Goal: Information Seeking & Learning: Learn about a topic

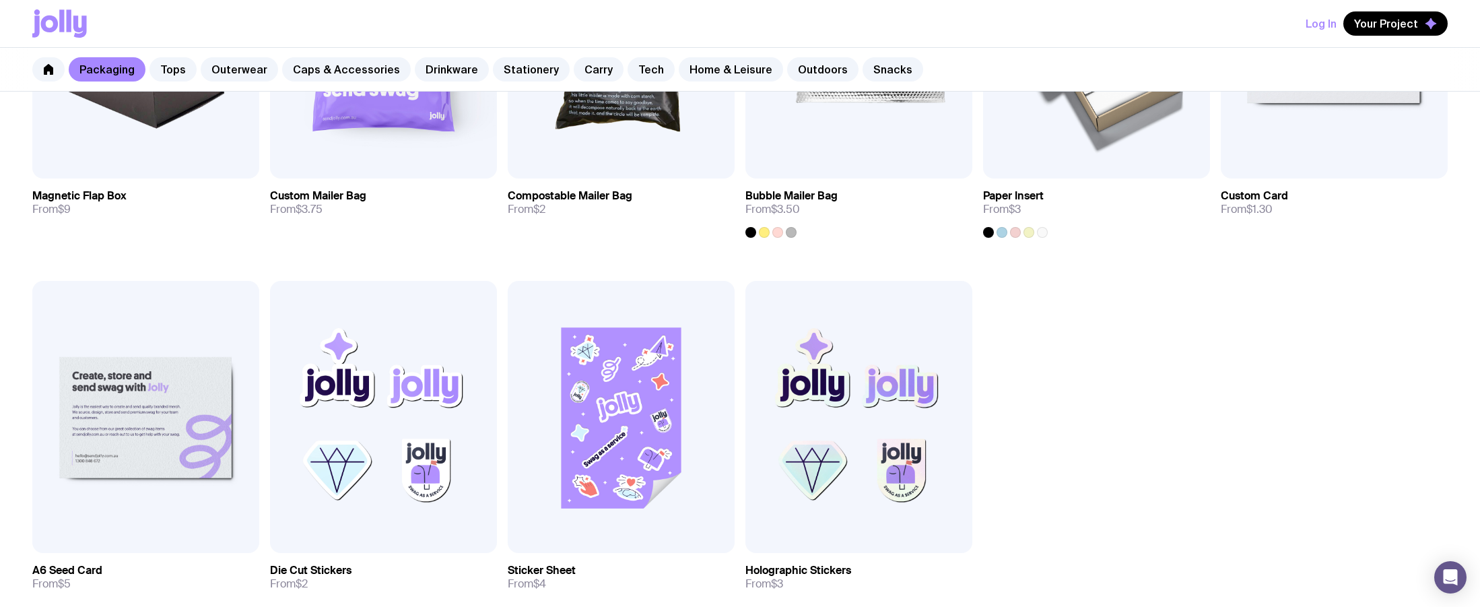
scroll to position [256, 0]
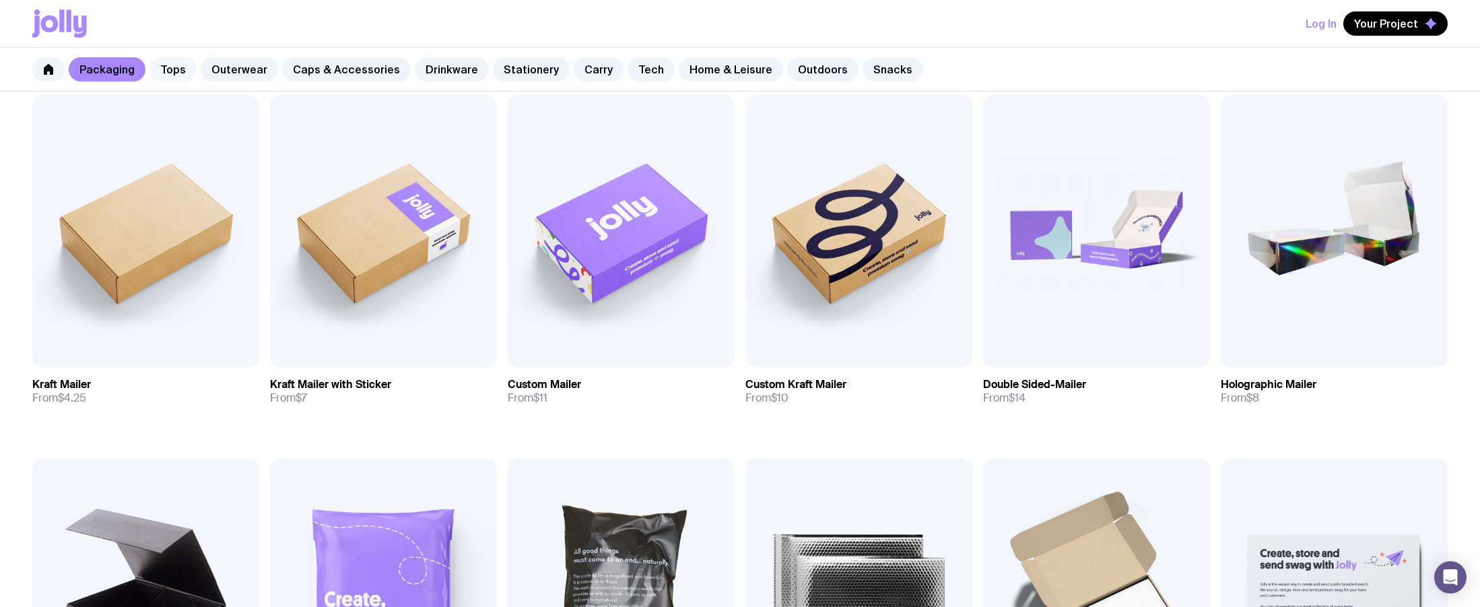
click at [166, 61] on link "Tops" at bounding box center [173, 69] width 47 height 24
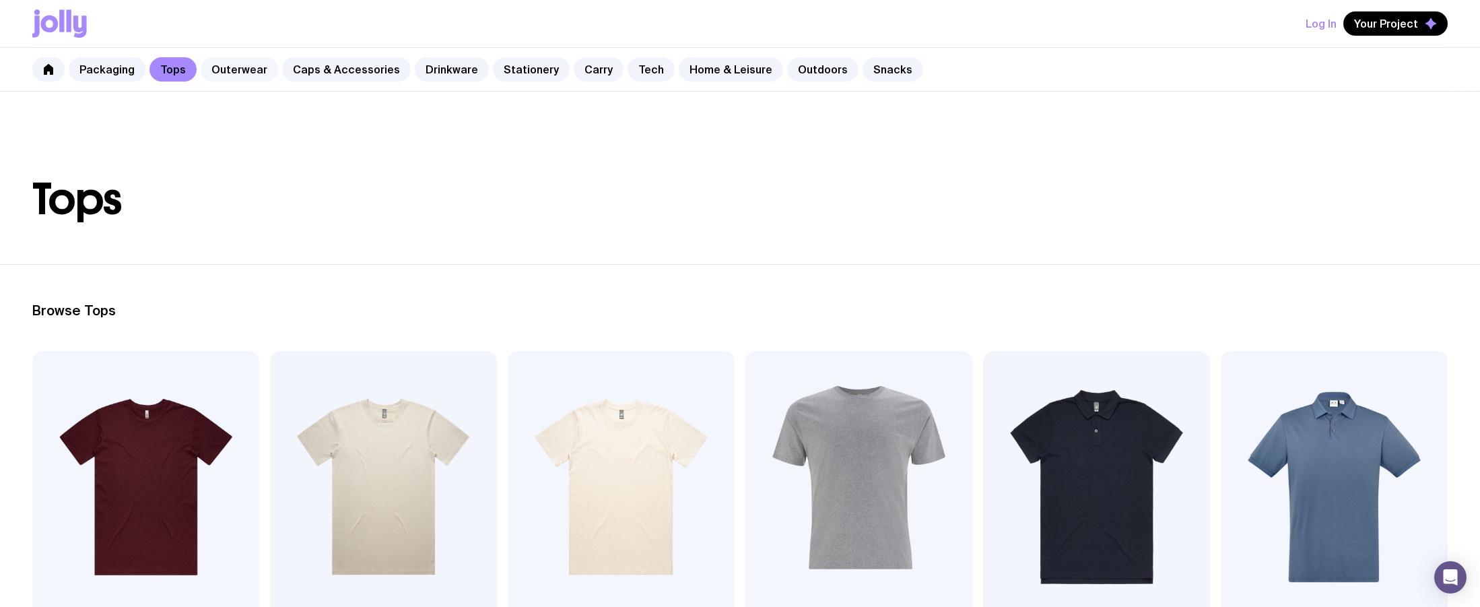
click at [218, 65] on link "Outerwear" at bounding box center [239, 69] width 77 height 24
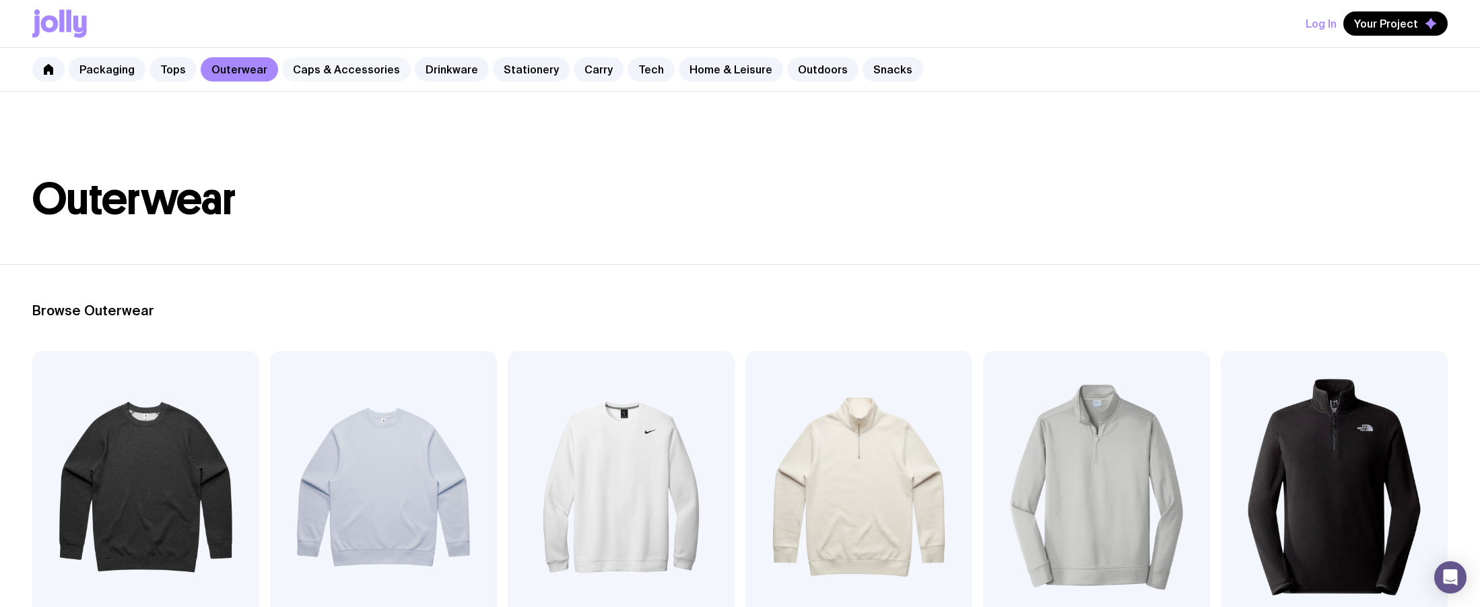
click at [351, 71] on link "Caps & Accessories" at bounding box center [346, 69] width 129 height 24
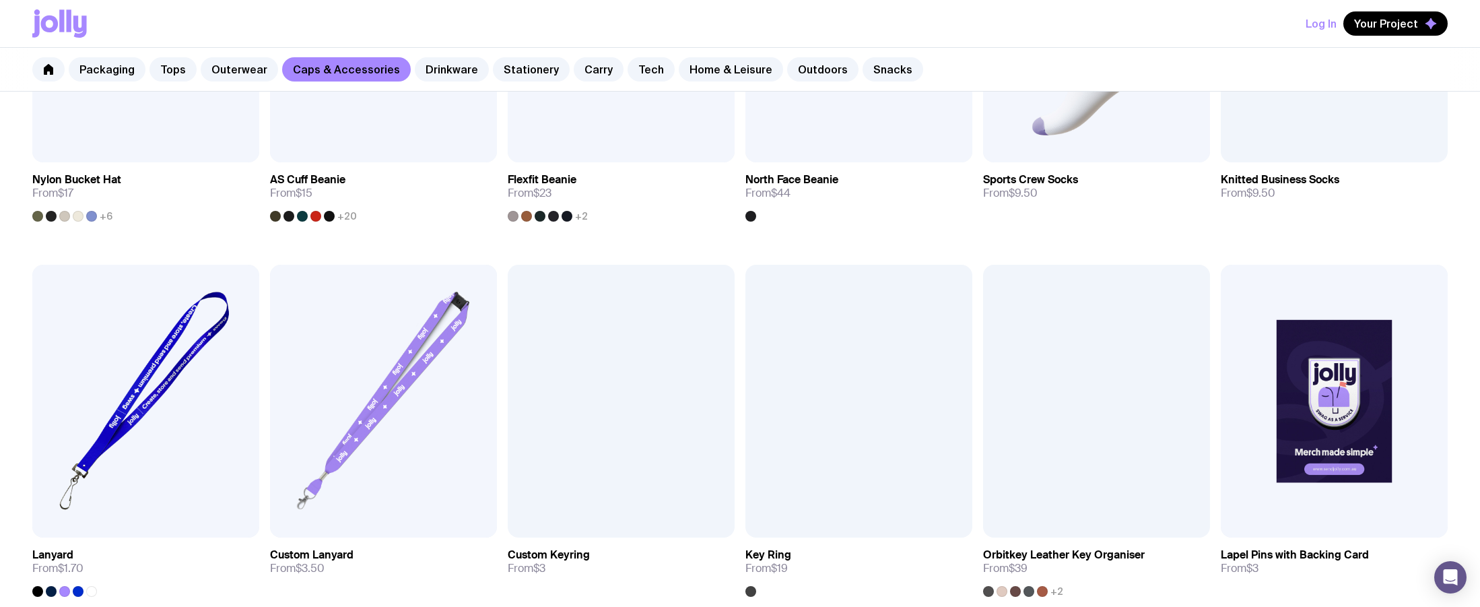
scroll to position [1251, 0]
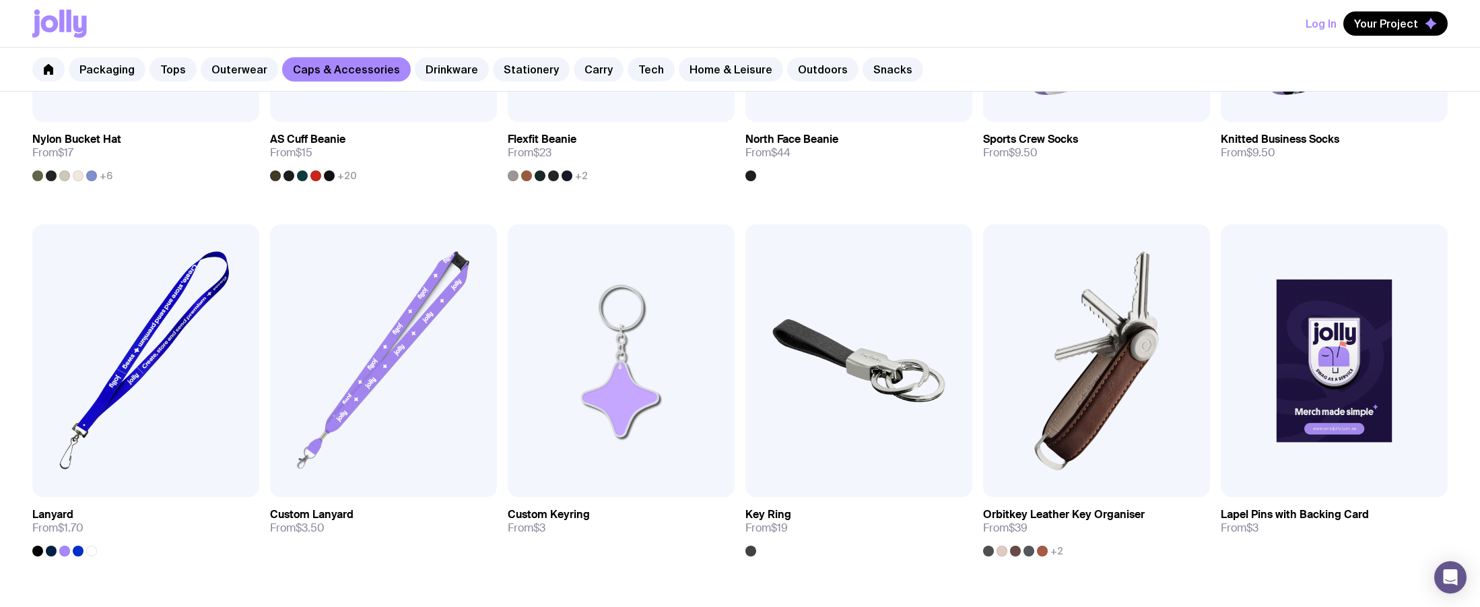
click at [449, 57] on div "Packaging Tops Outerwear Caps & Accessories Drinkware Stationery Carry Tech Hom…" at bounding box center [740, 70] width 1480 height 44
click at [443, 64] on link "Drinkware" at bounding box center [452, 69] width 74 height 24
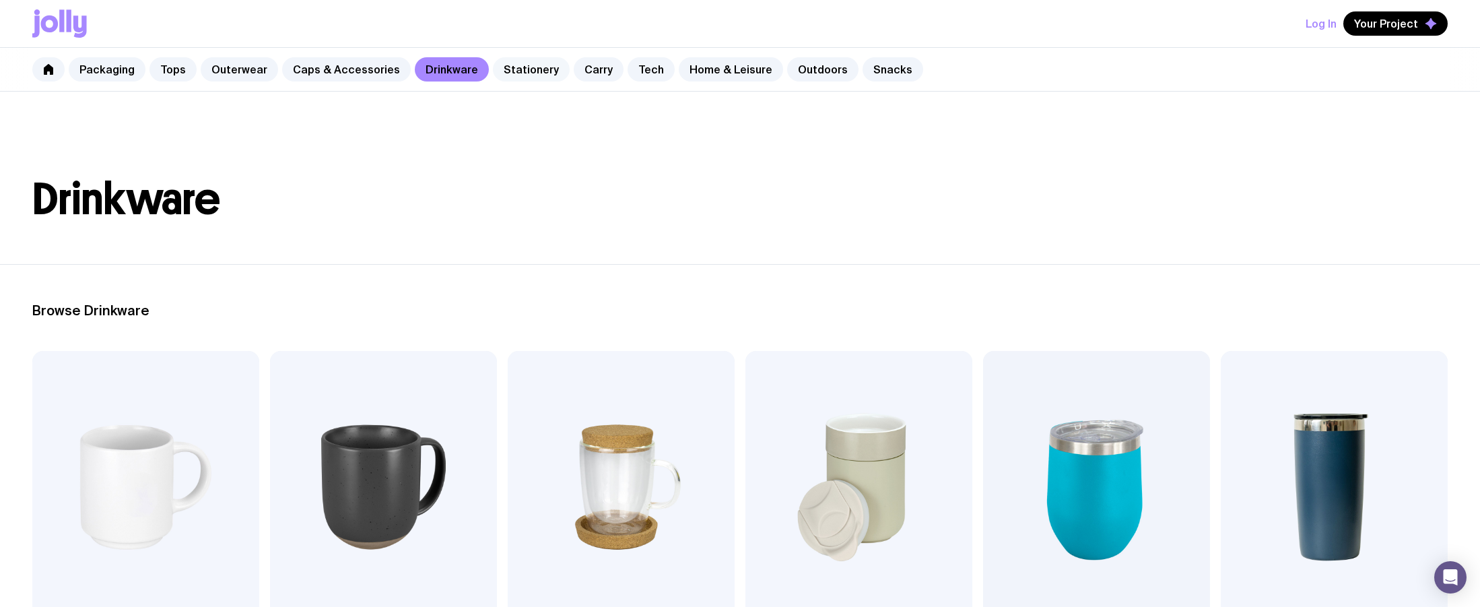
click at [527, 71] on link "Stationery" at bounding box center [531, 69] width 77 height 24
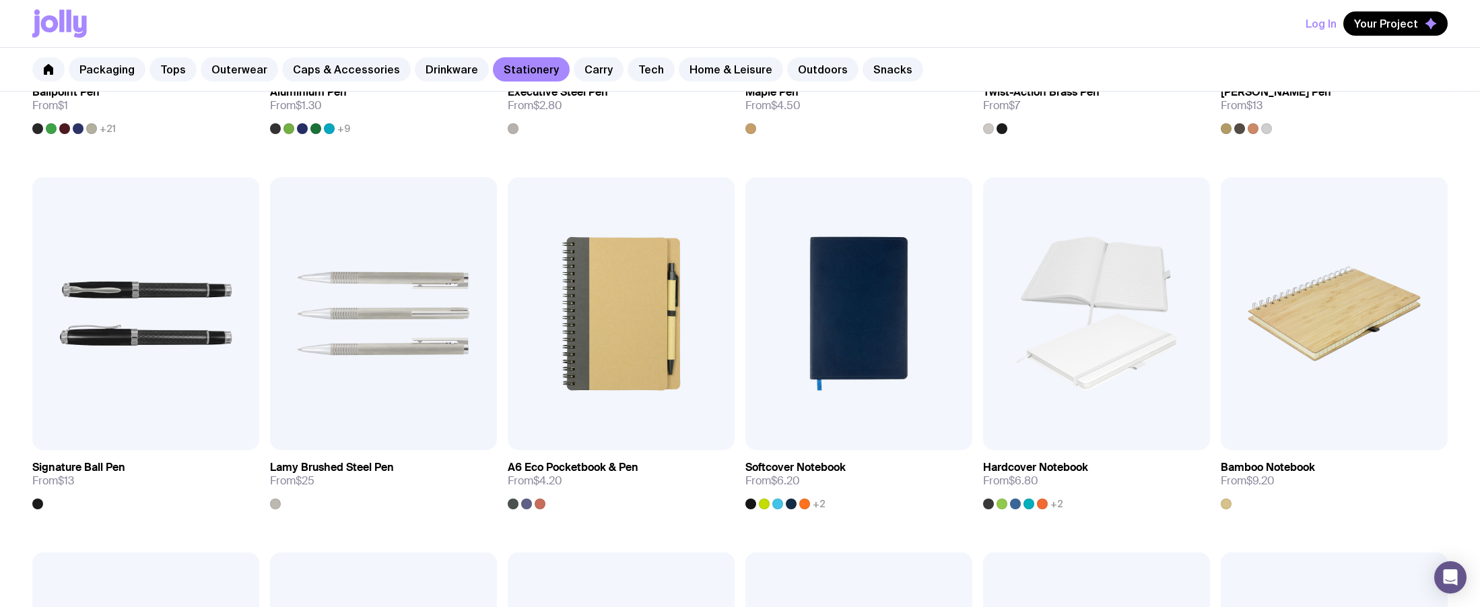
scroll to position [540, 0]
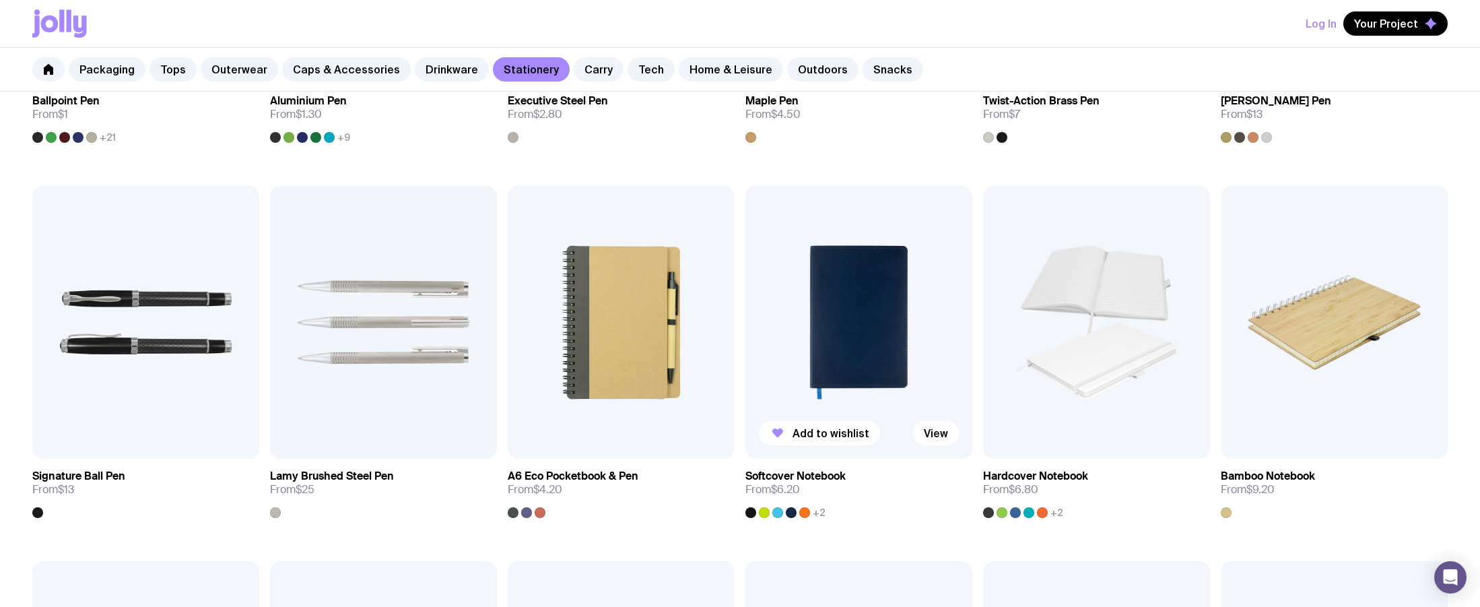
click at [863, 315] on img at bounding box center [859, 322] width 227 height 272
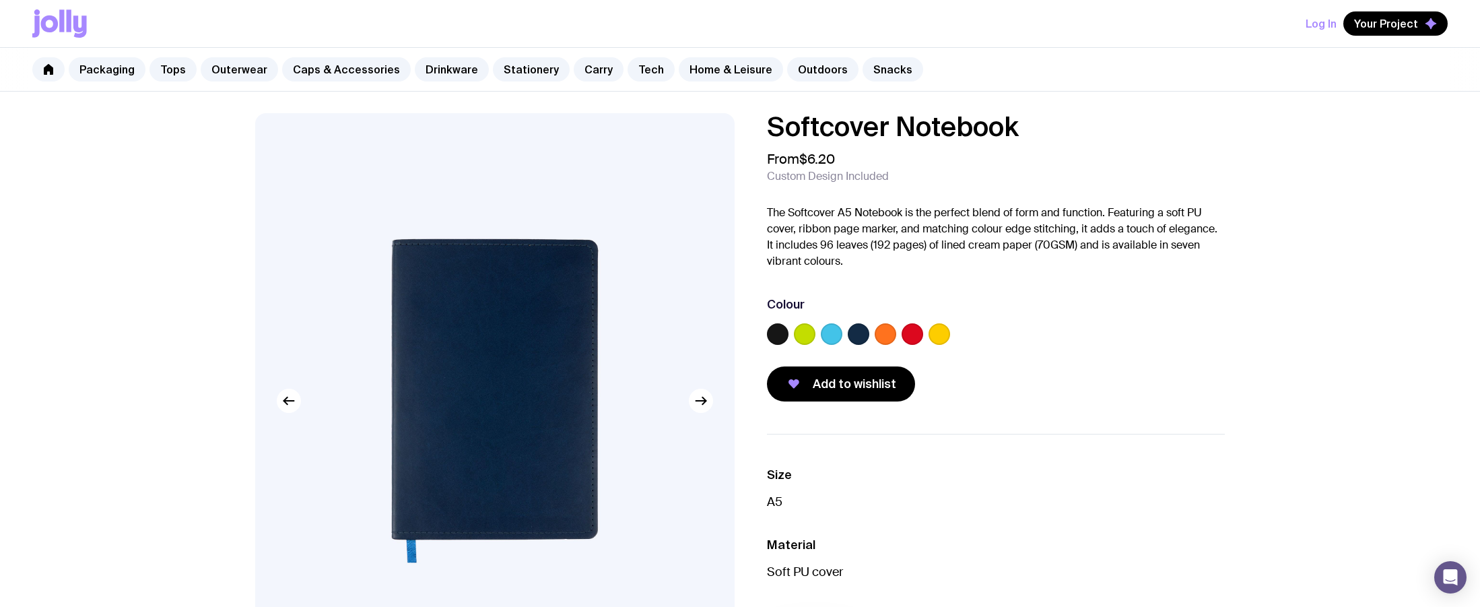
scroll to position [8, 0]
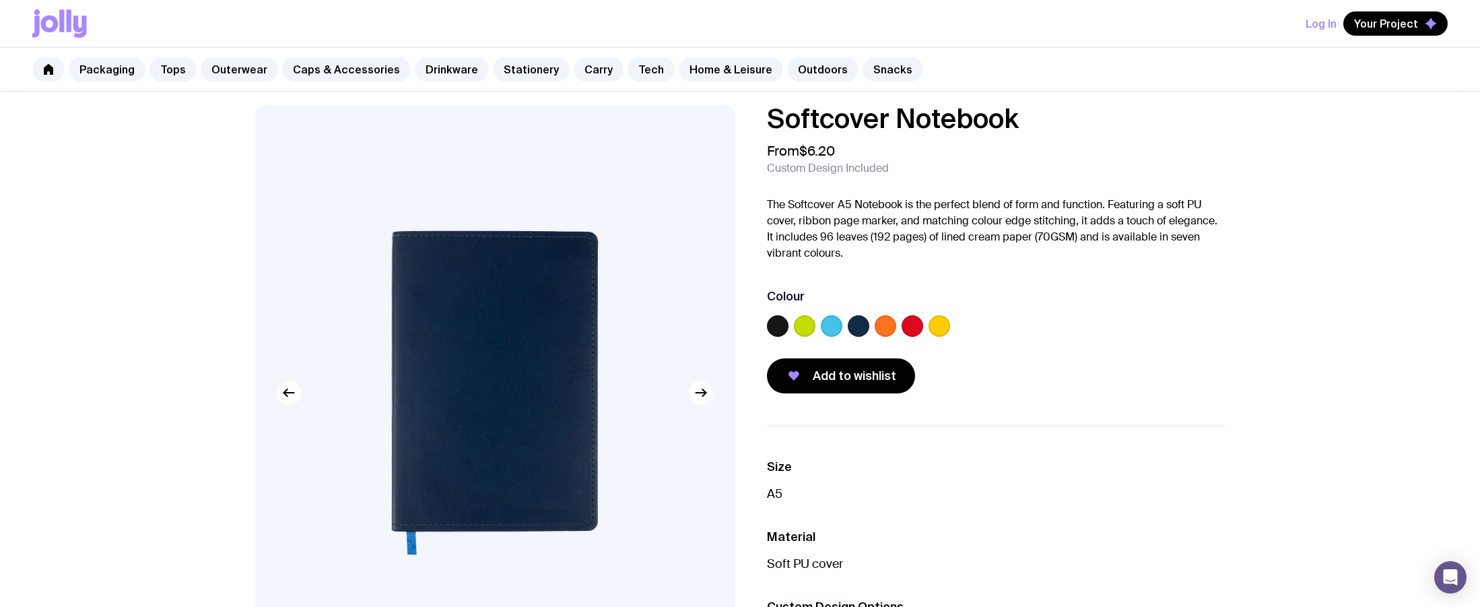
click at [688, 399] on img at bounding box center [495, 392] width 480 height 575
click at [691, 396] on button "button" at bounding box center [701, 393] width 24 height 24
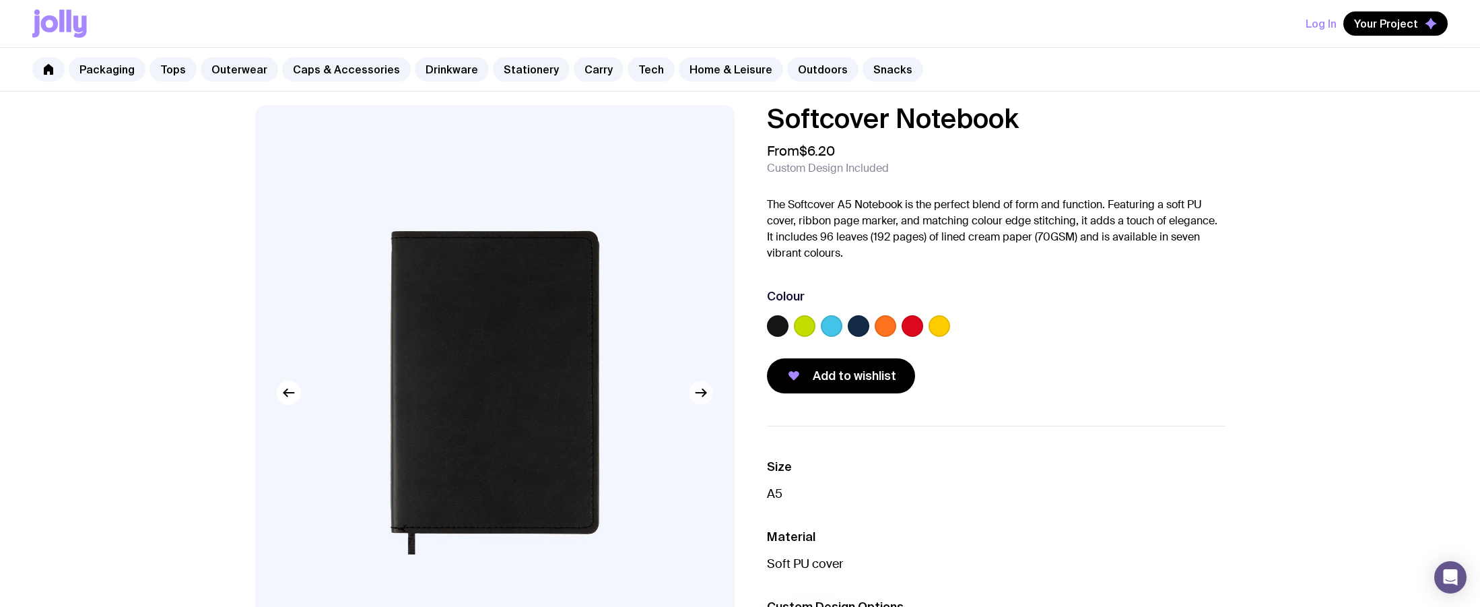
click at [691, 396] on button "button" at bounding box center [701, 393] width 24 height 24
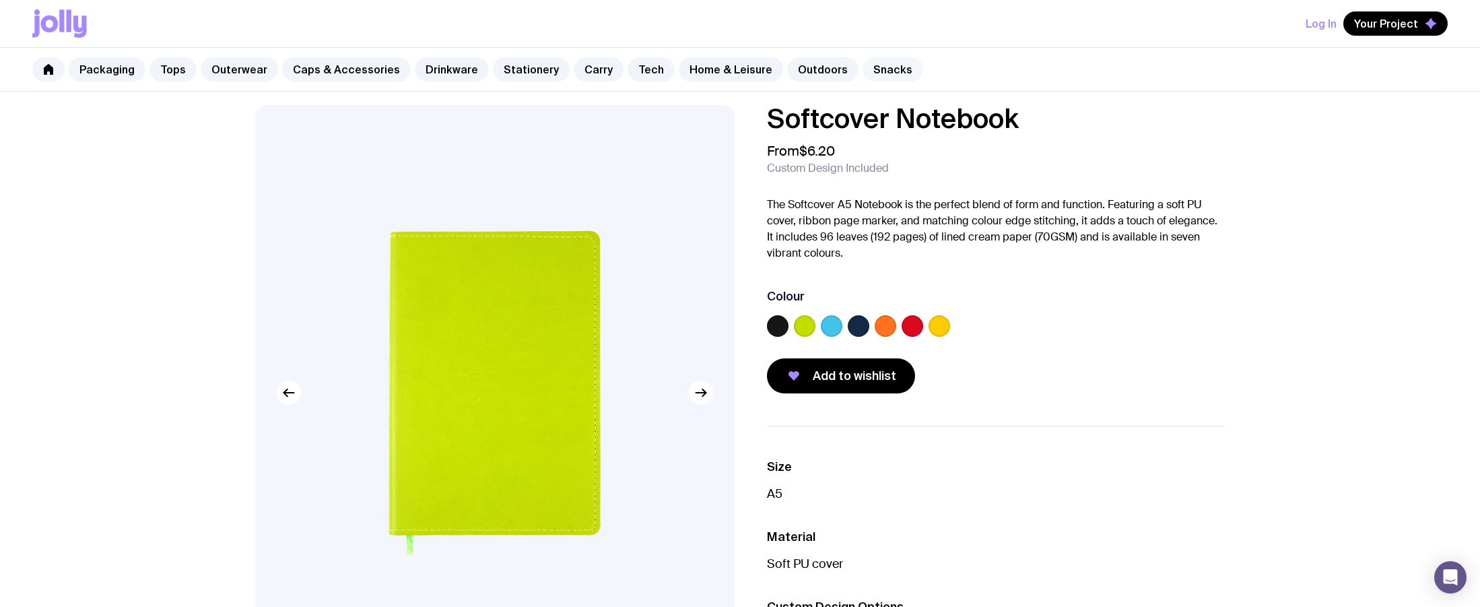
click at [887, 72] on link "Snacks" at bounding box center [893, 69] width 61 height 24
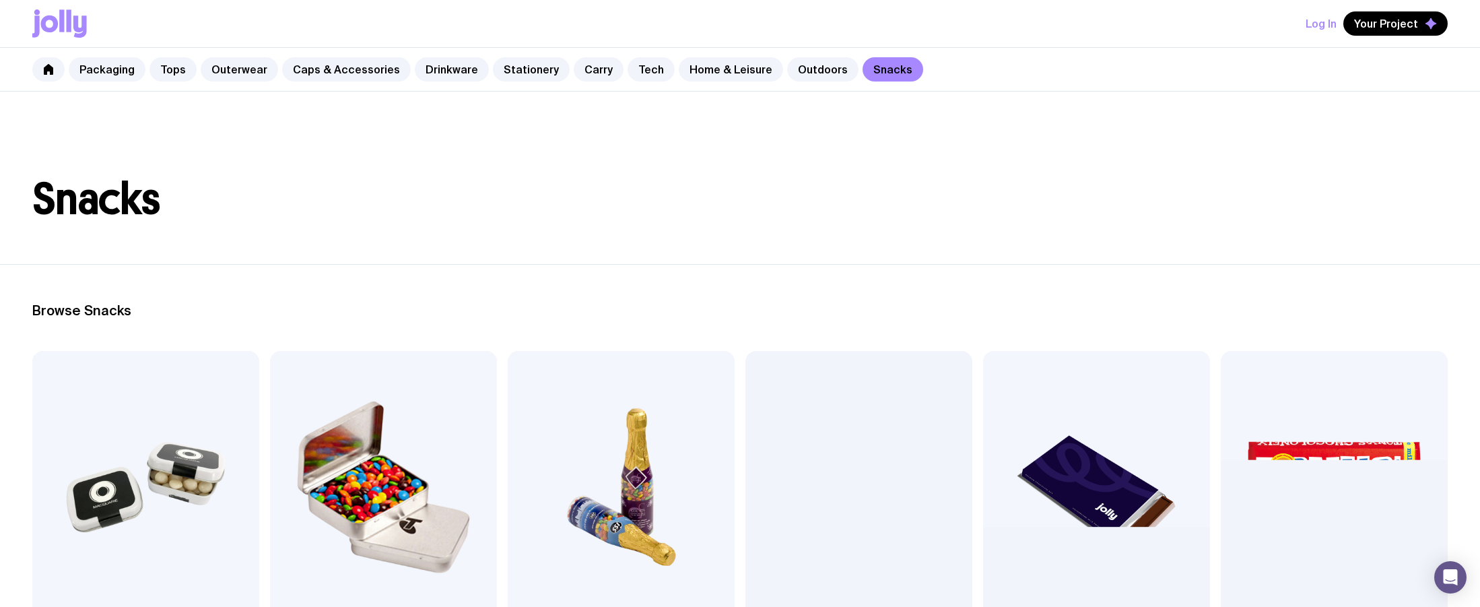
scroll to position [383, 0]
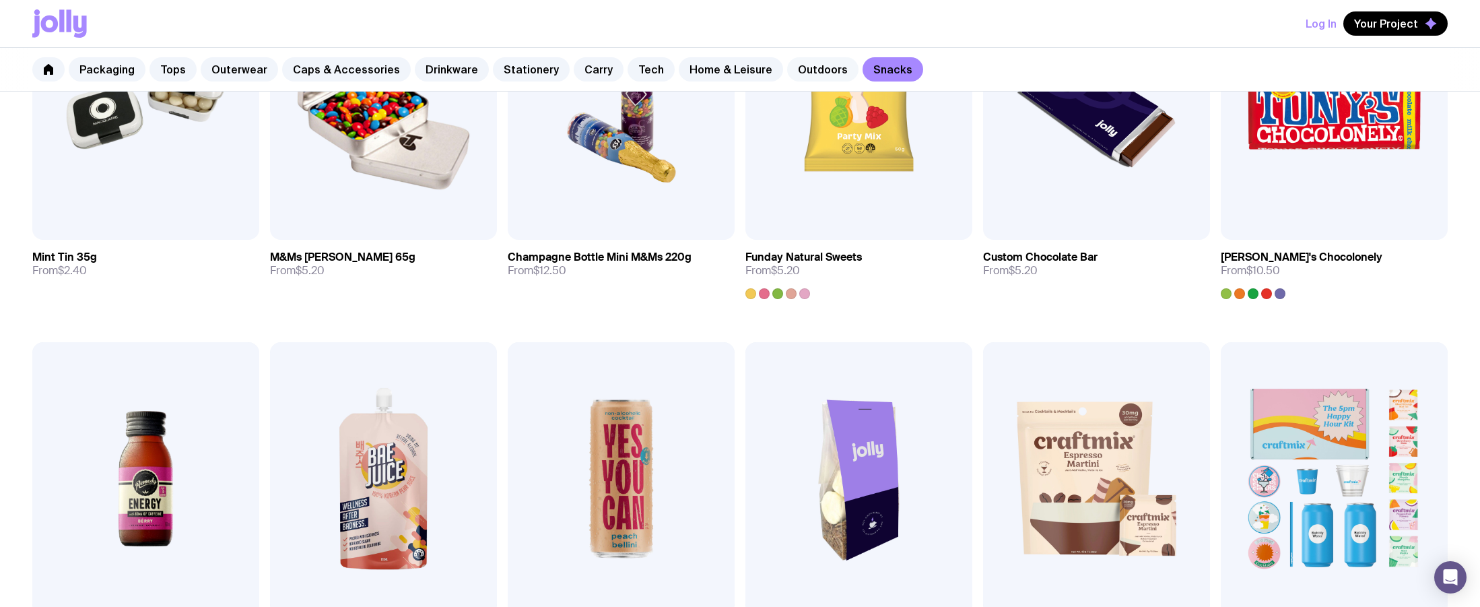
click at [791, 65] on link "Outdoors" at bounding box center [822, 69] width 71 height 24
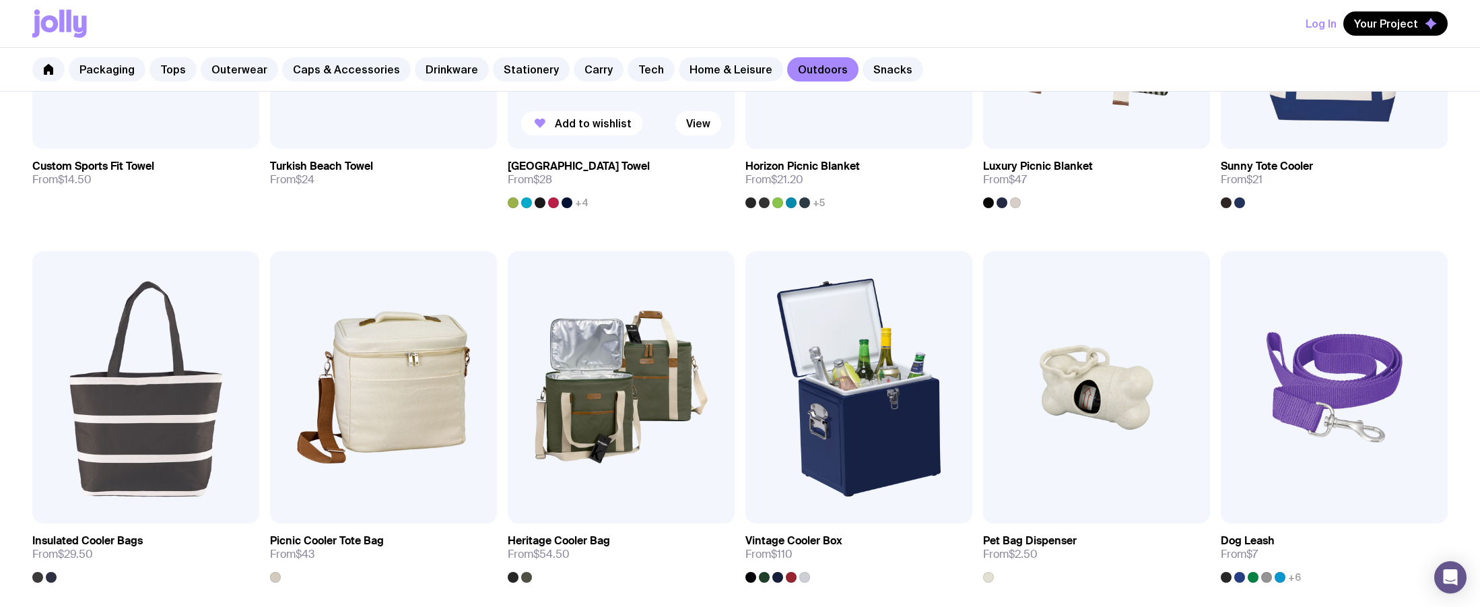
scroll to position [867, 0]
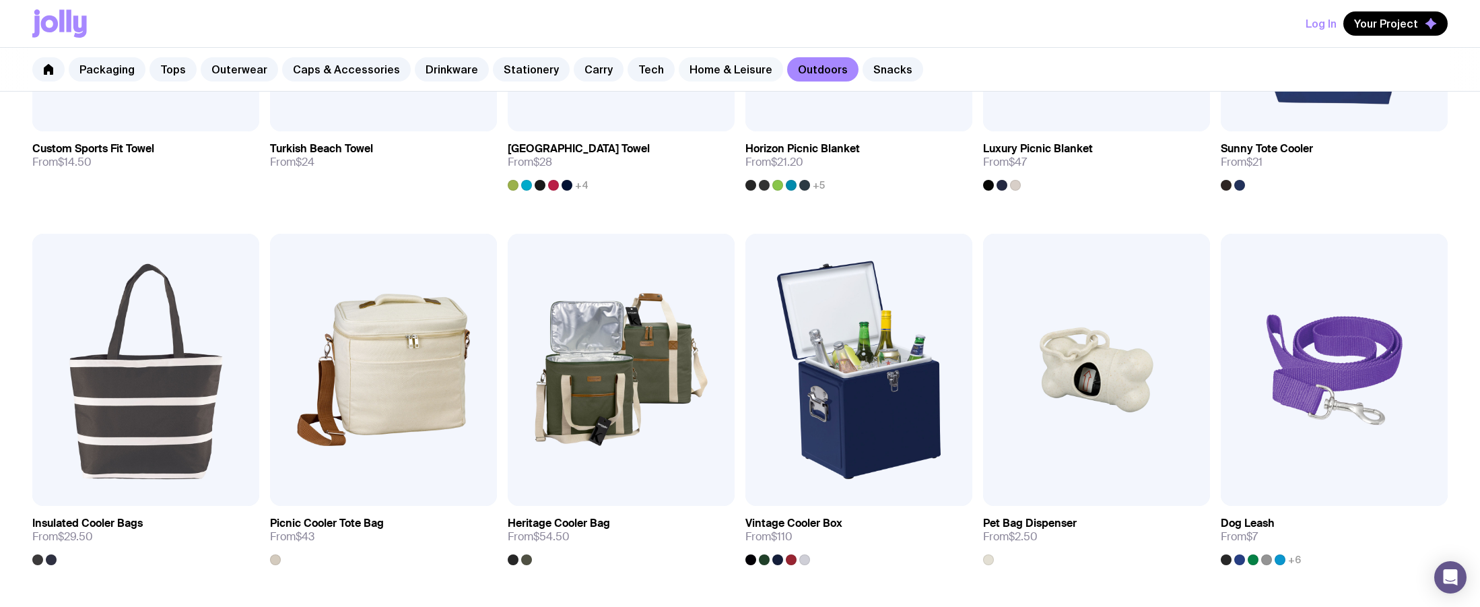
click at [703, 70] on link "Home & Leisure" at bounding box center [731, 69] width 104 height 24
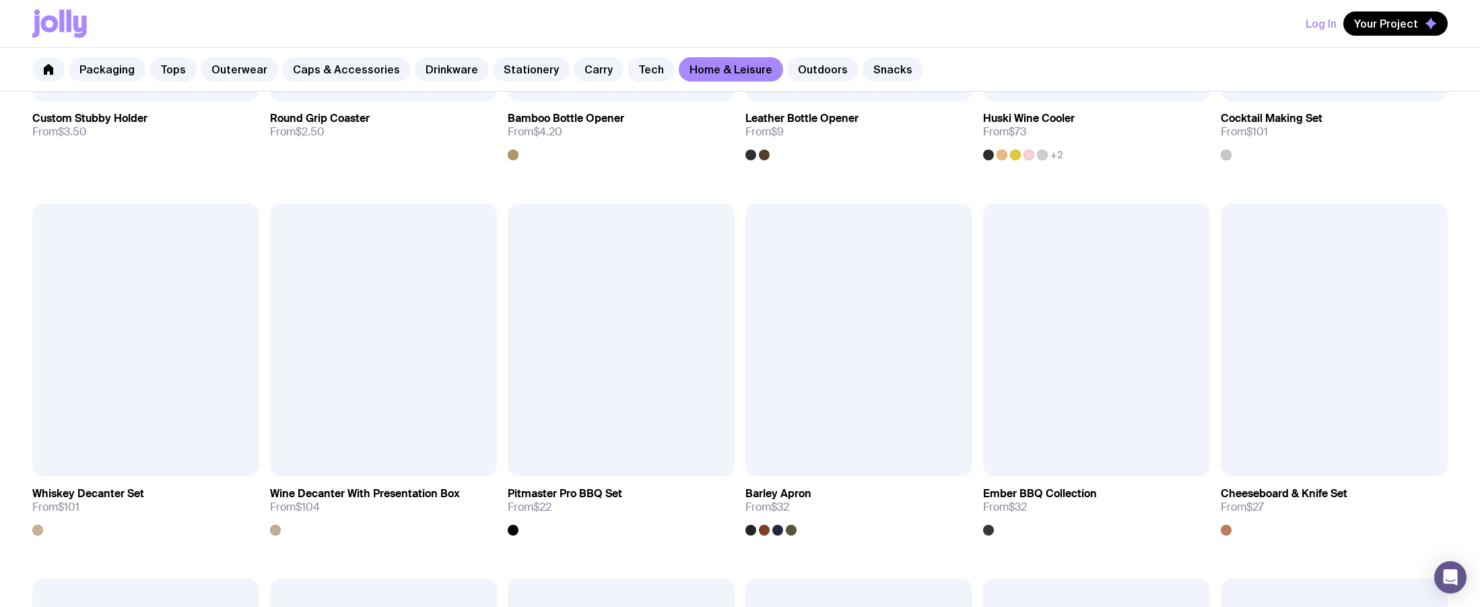
scroll to position [740, 0]
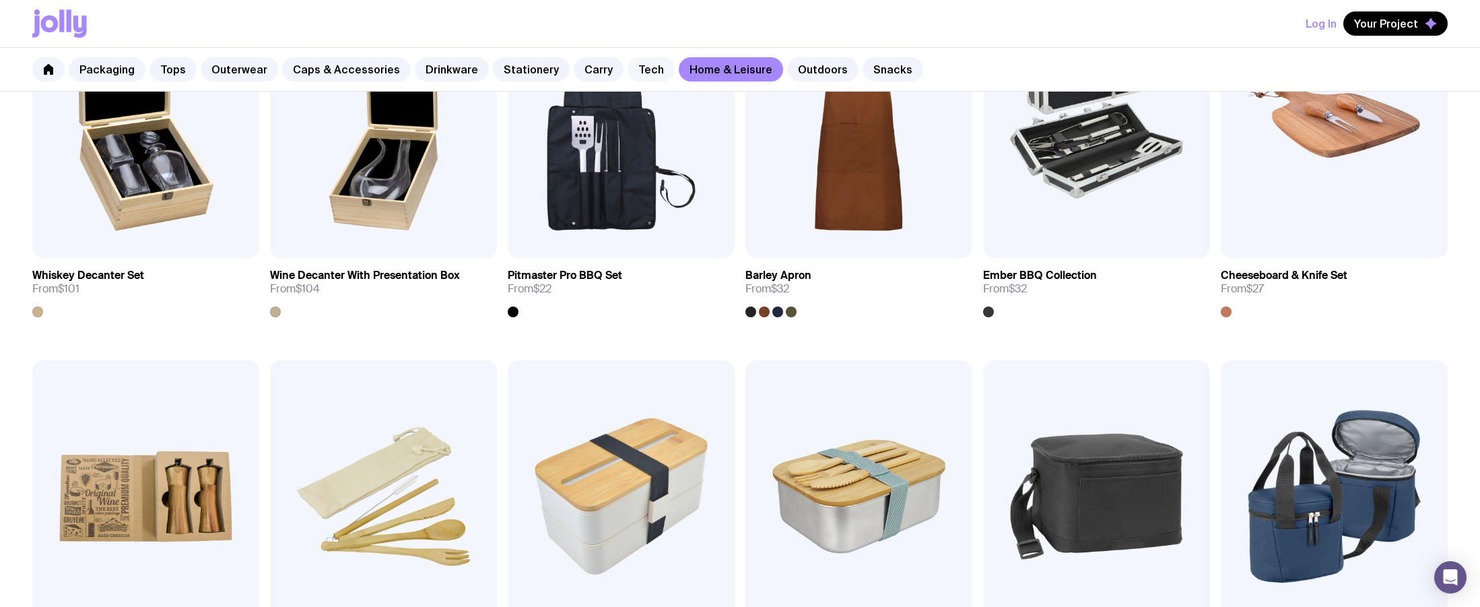
click at [634, 75] on link "Tech" at bounding box center [651, 69] width 47 height 24
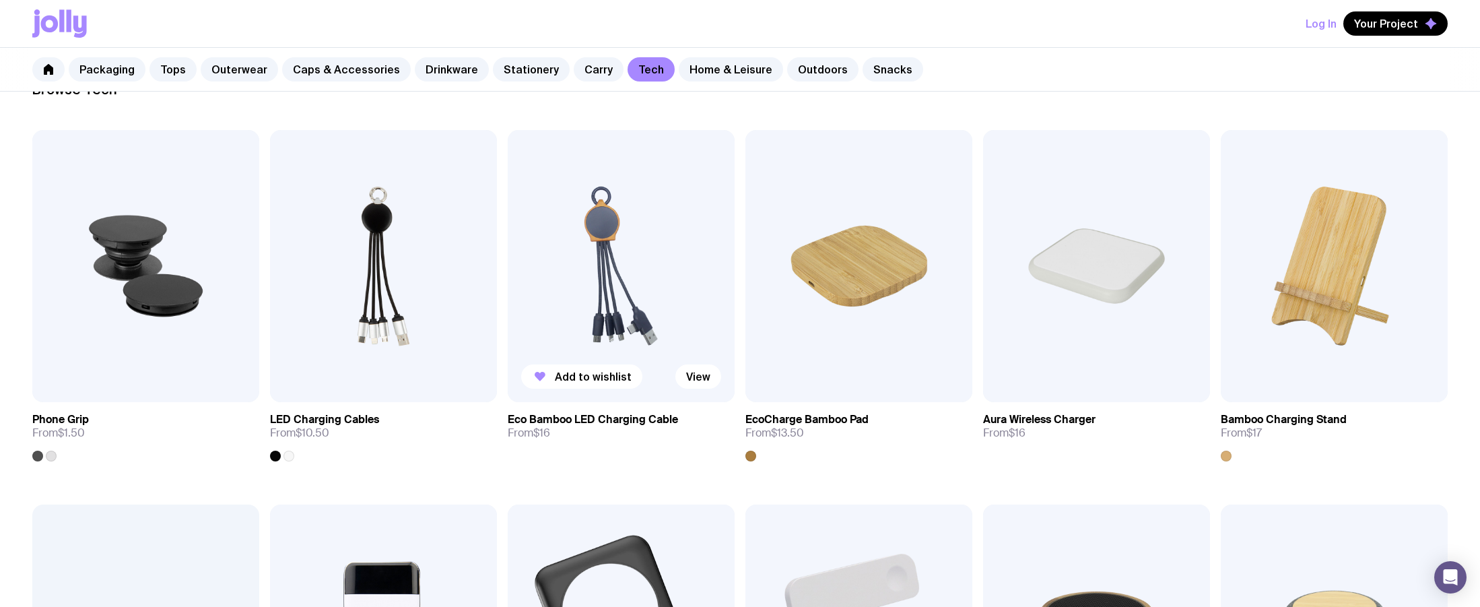
scroll to position [616, 0]
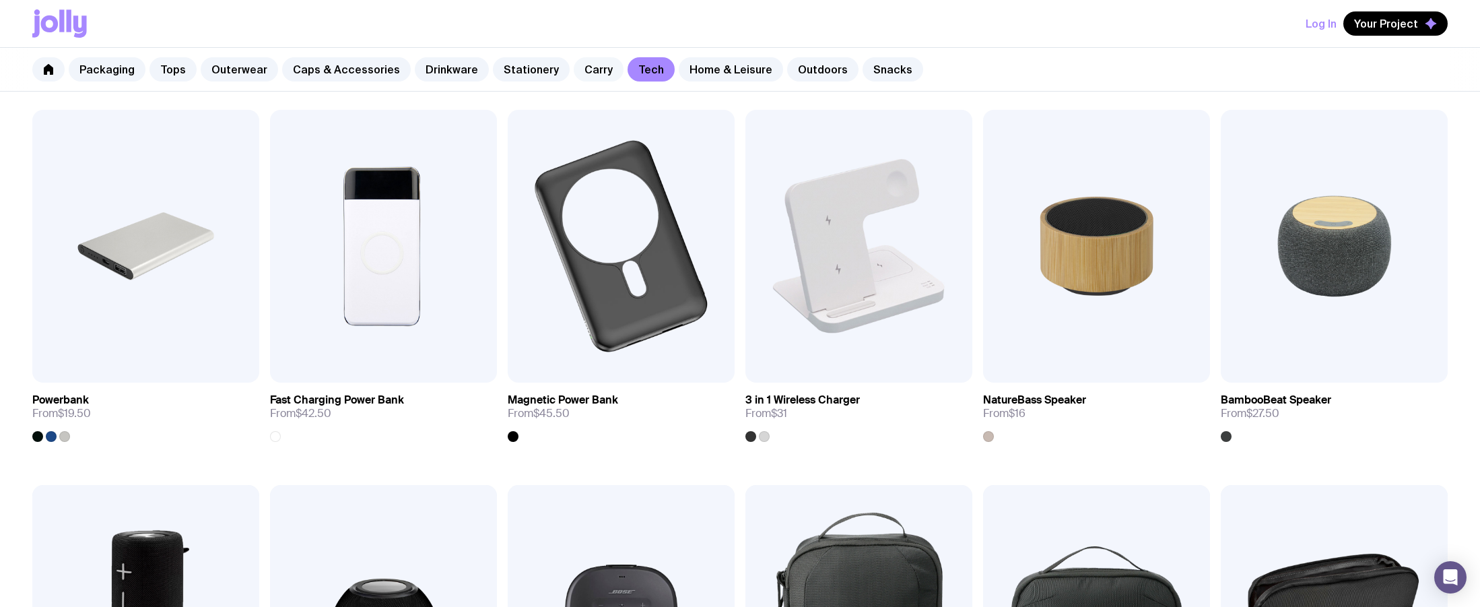
click at [574, 70] on link "Carry" at bounding box center [599, 69] width 50 height 24
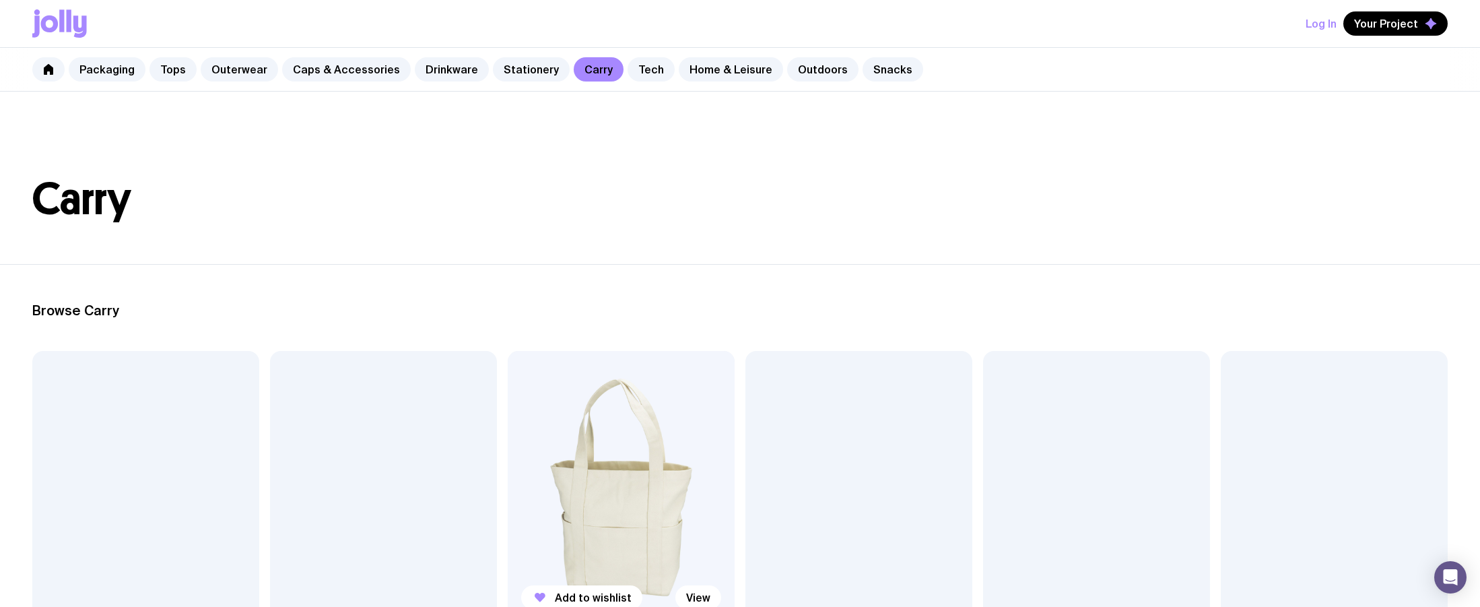
scroll to position [460, 0]
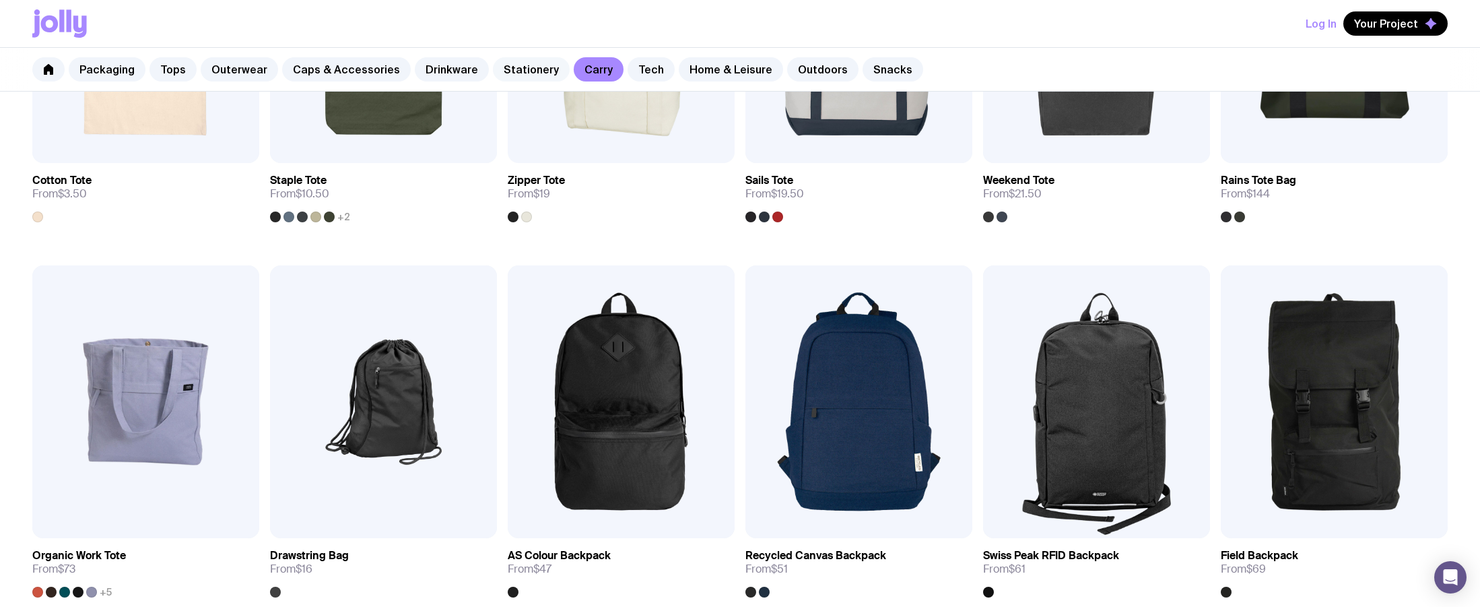
click at [521, 67] on link "Stationery" at bounding box center [531, 69] width 77 height 24
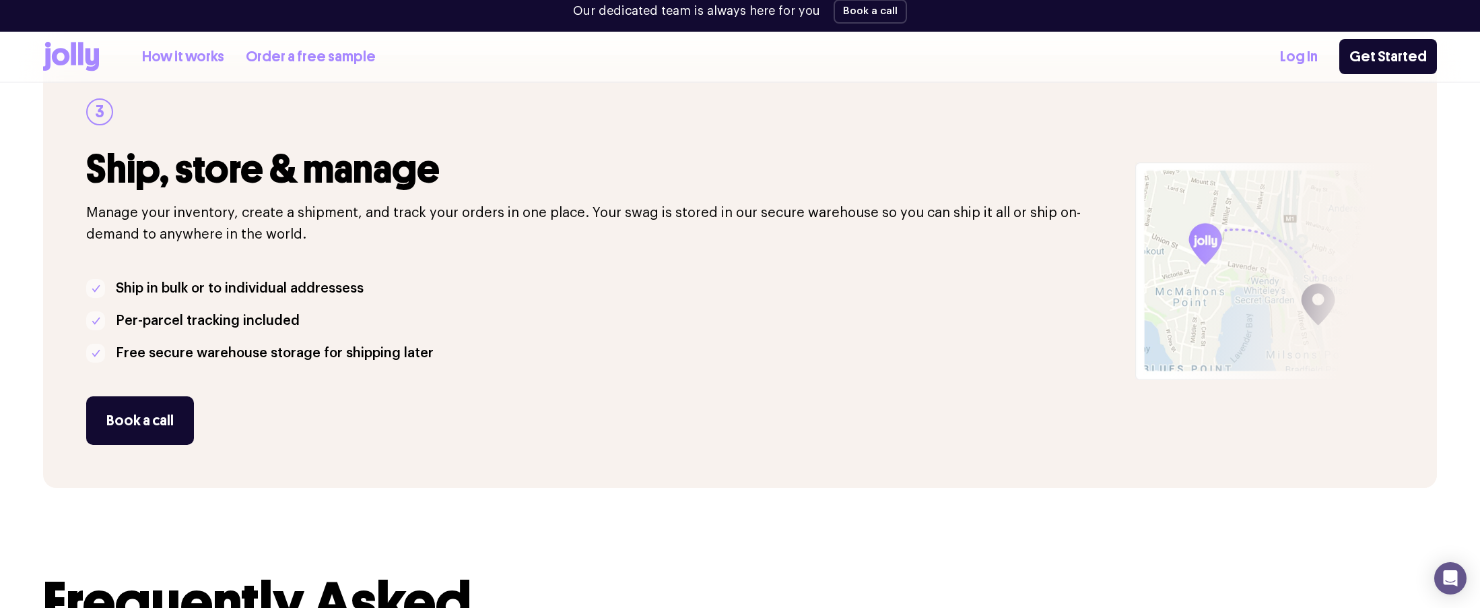
scroll to position [1099, 0]
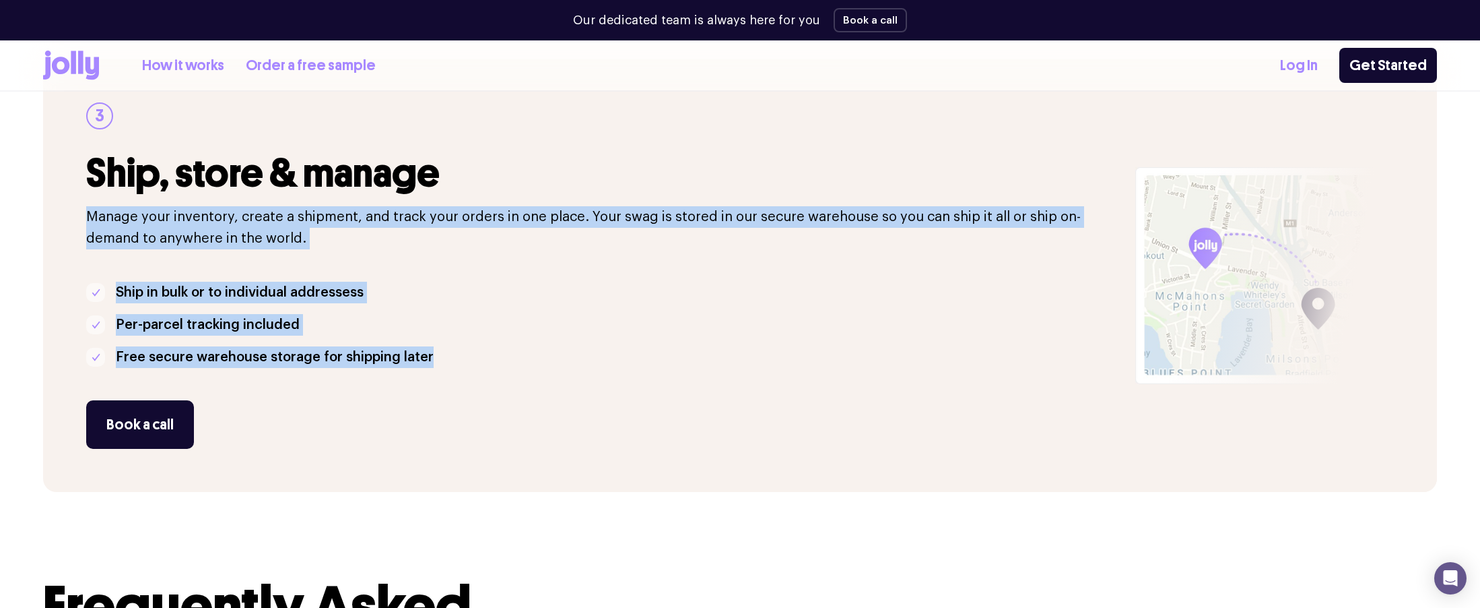
drag, startPoint x: 71, startPoint y: 211, endPoint x: 540, endPoint y: 364, distance: 492.2
click at [540, 364] on div "3 Ship, store & manage Manage your inventory, create a shipment, and track your…" at bounding box center [740, 275] width 1394 height 432
click at [540, 364] on li "Free secure warehouse storage for shipping later" at bounding box center [602, 357] width 1033 height 22
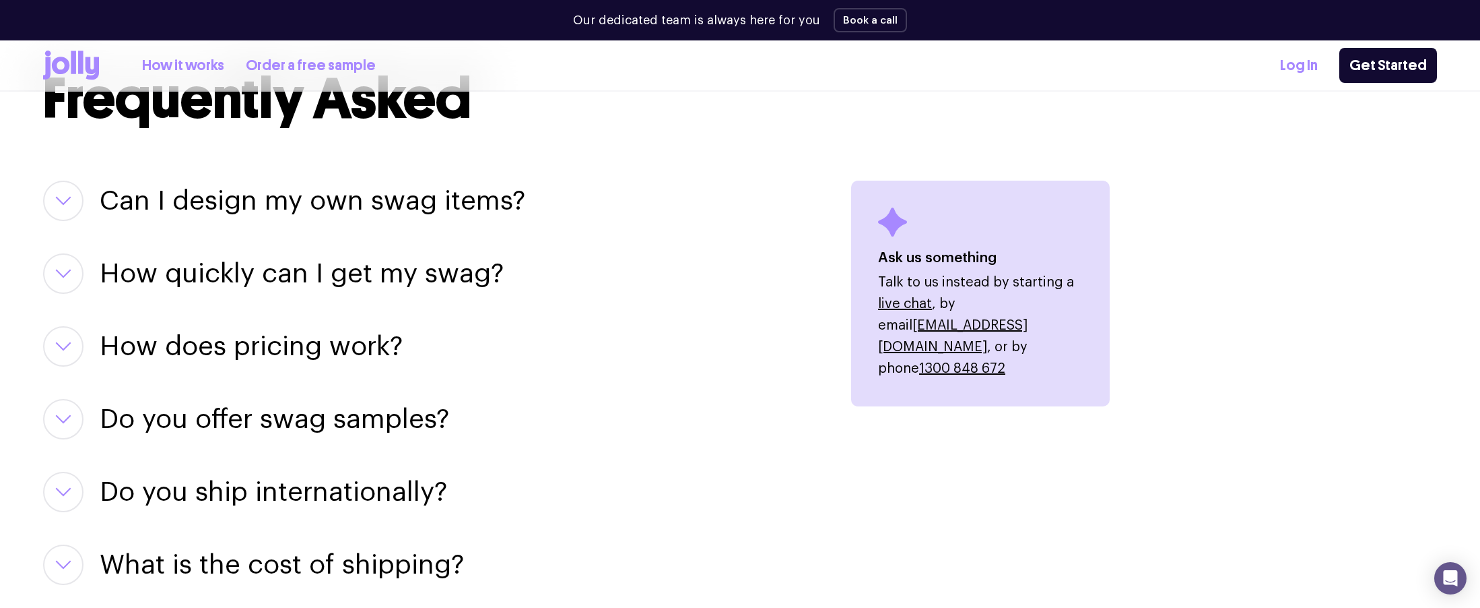
scroll to position [1616, 0]
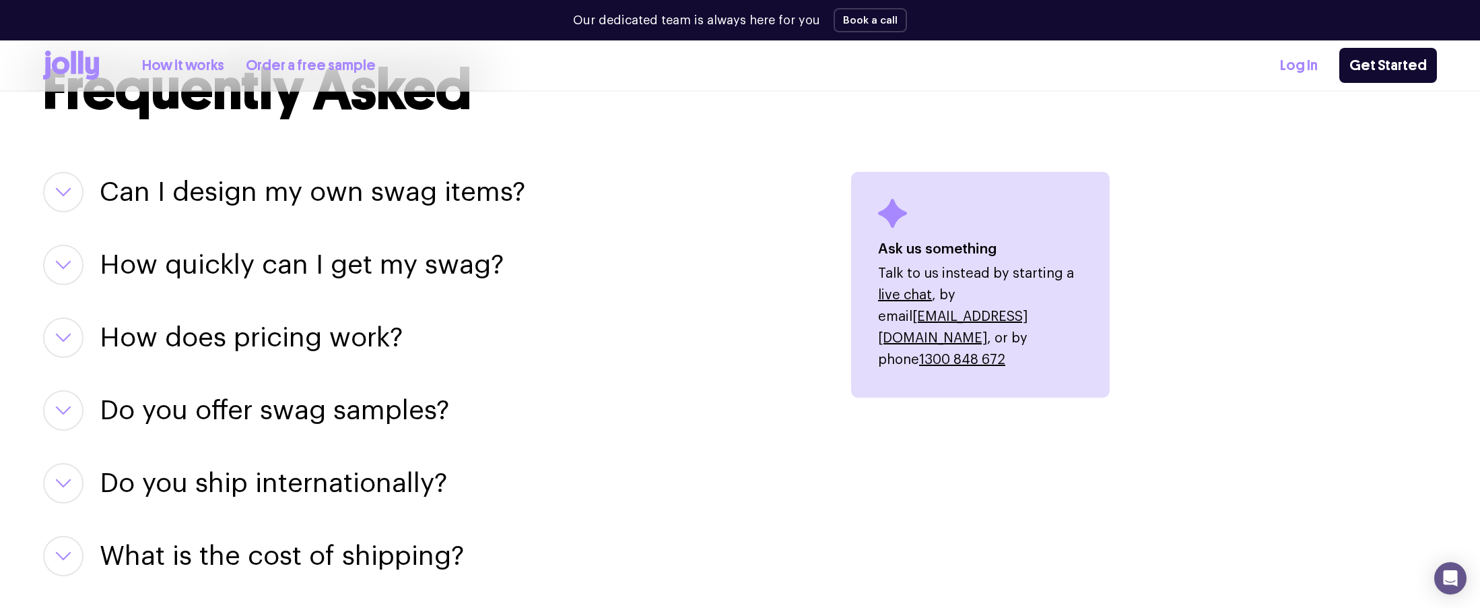
click at [269, 261] on h3 "How quickly can I get my swag?" at bounding box center [302, 264] width 404 height 40
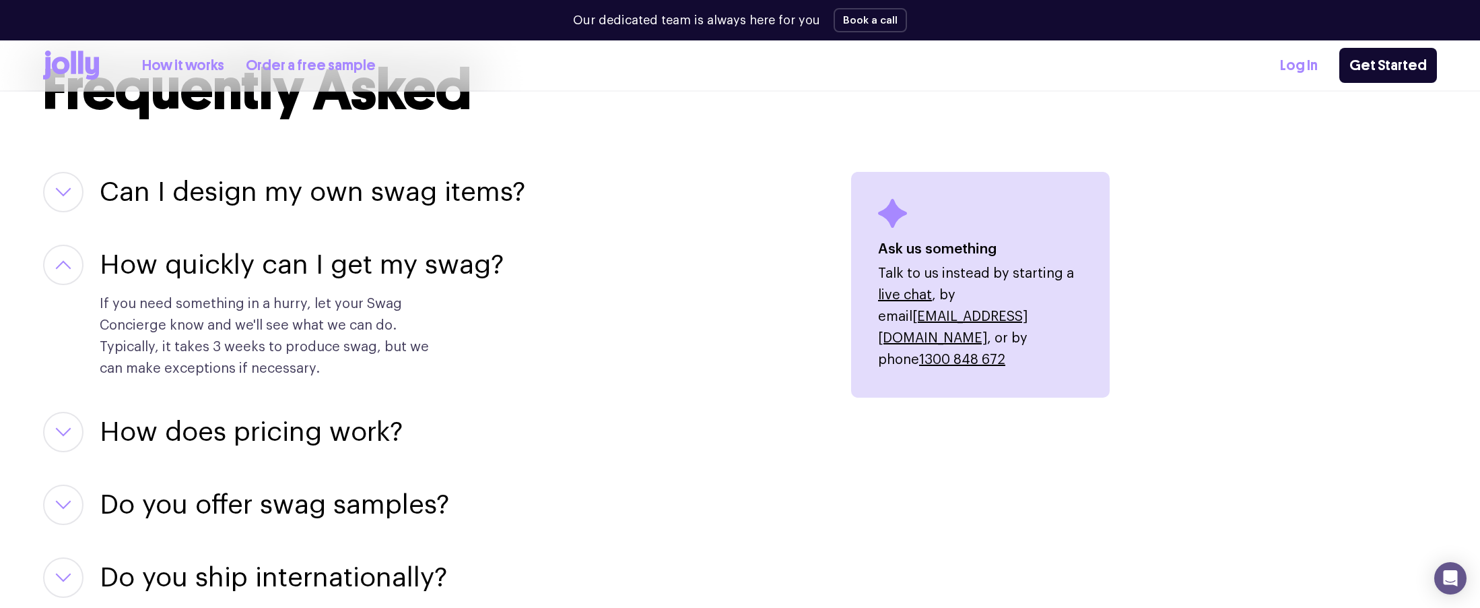
click at [269, 261] on h3 "How quickly can I get my swag?" at bounding box center [302, 264] width 404 height 40
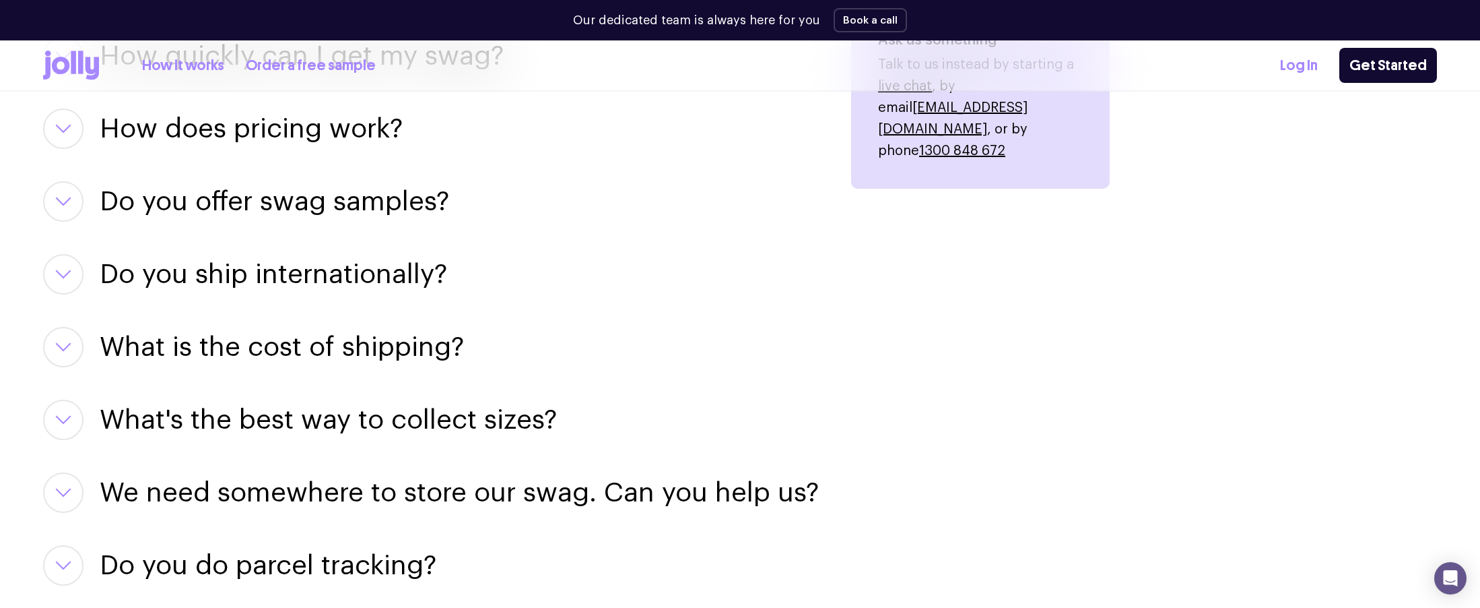
scroll to position [1833, 0]
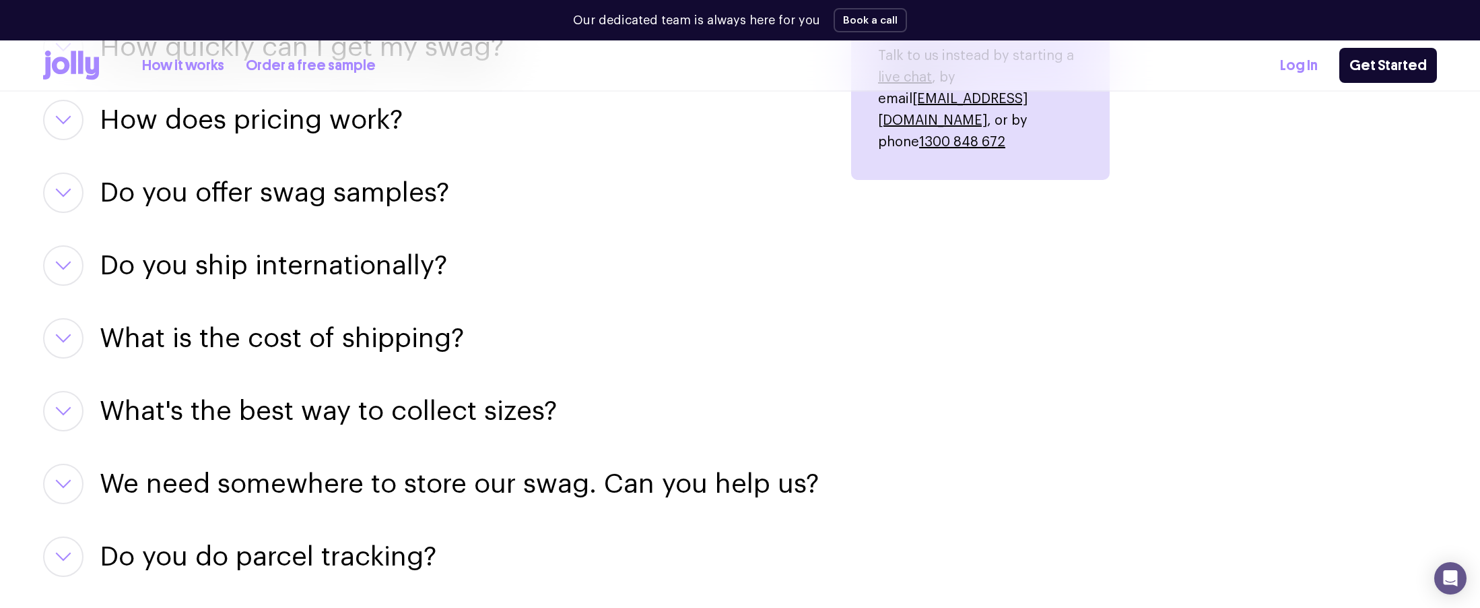
click at [295, 456] on div "Can I design my own swag items? For sure! Our team of designers can help you pe…" at bounding box center [431, 301] width 776 height 695
click at [302, 488] on h3 "We need somewhere to store our swag. Can you help us?" at bounding box center [459, 483] width 719 height 40
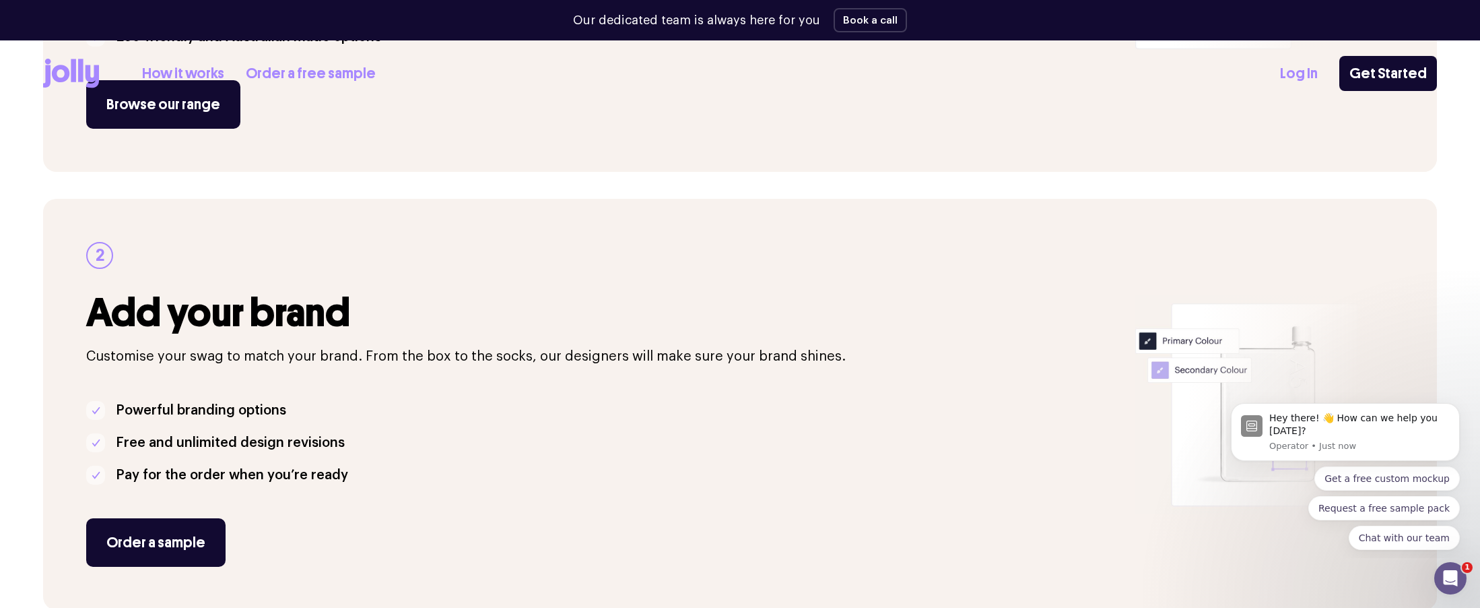
scroll to position [0, 0]
